Goal: Information Seeking & Learning: Understand process/instructions

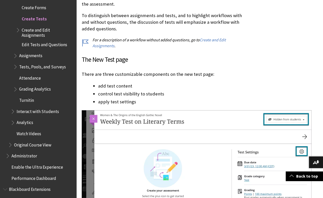
scroll to position [604, 0]
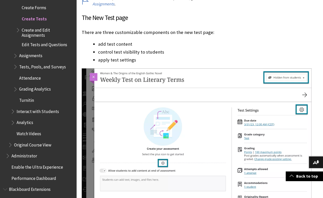
click at [36, 63] on span "Tests, Pools, and Surveys" at bounding box center [42, 66] width 47 height 7
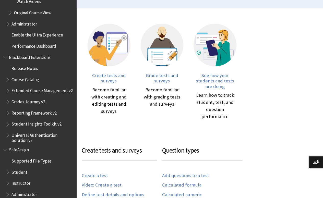
scroll to position [226, 0]
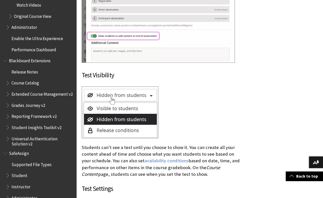
scroll to position [1341, 0]
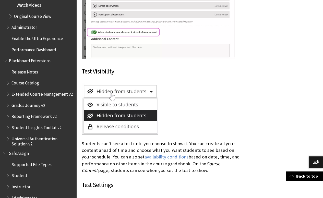
click at [133, 117] on img at bounding box center [120, 109] width 77 height 52
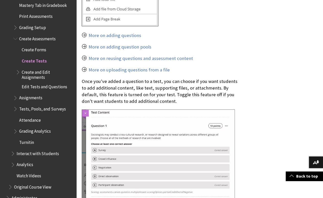
scroll to position [1171, 0]
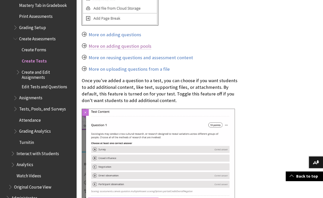
click at [128, 46] on link "More on adding question pools" at bounding box center [120, 46] width 63 height 6
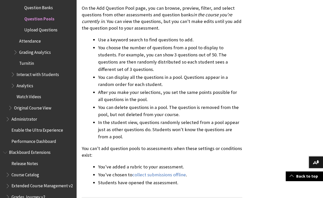
scroll to position [297, 0]
